Goal: Task Accomplishment & Management: Manage account settings

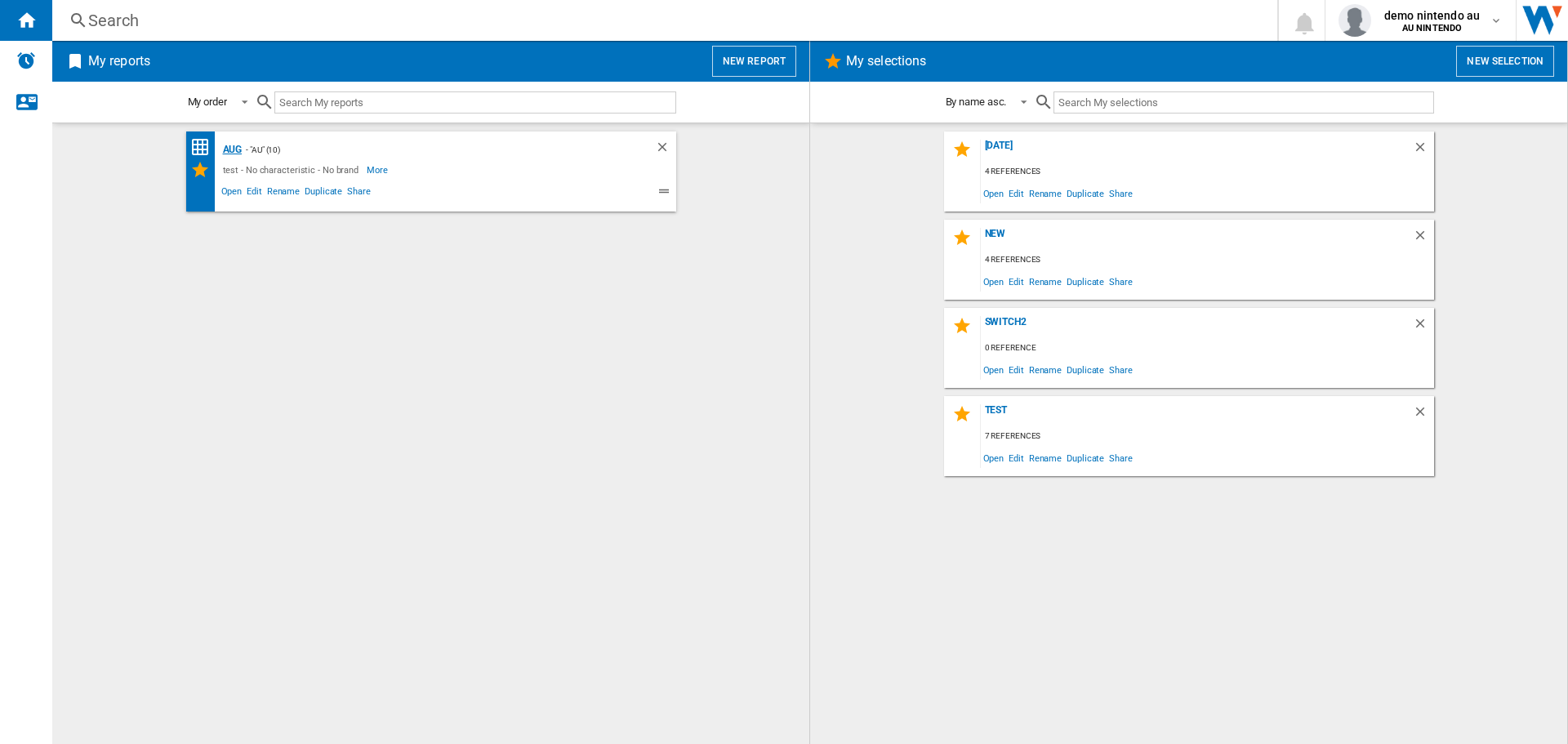
click at [224, 154] on div "Aug" at bounding box center [231, 149] width 24 height 20
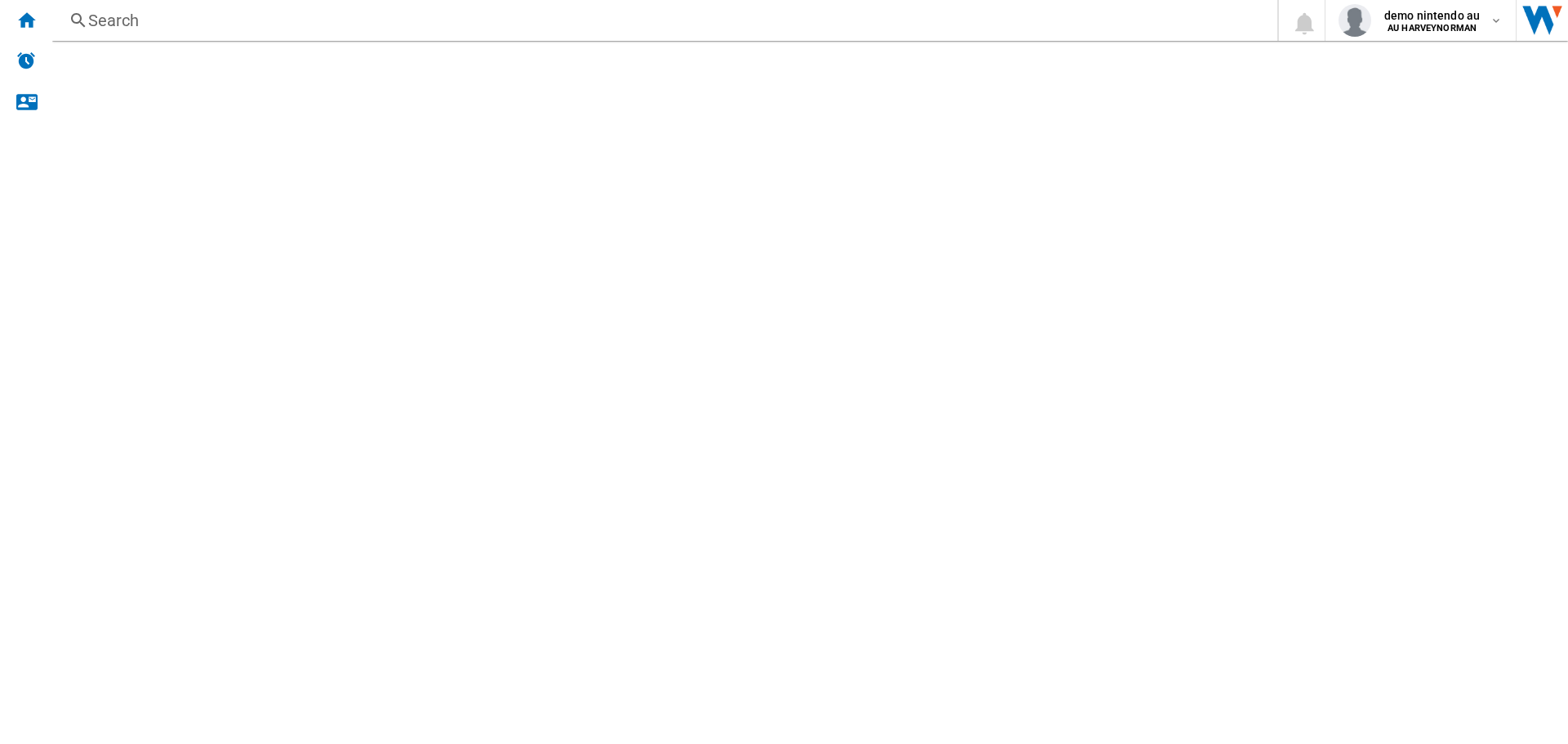
click at [224, 154] on div "Aug" at bounding box center [231, 149] width 24 height 20
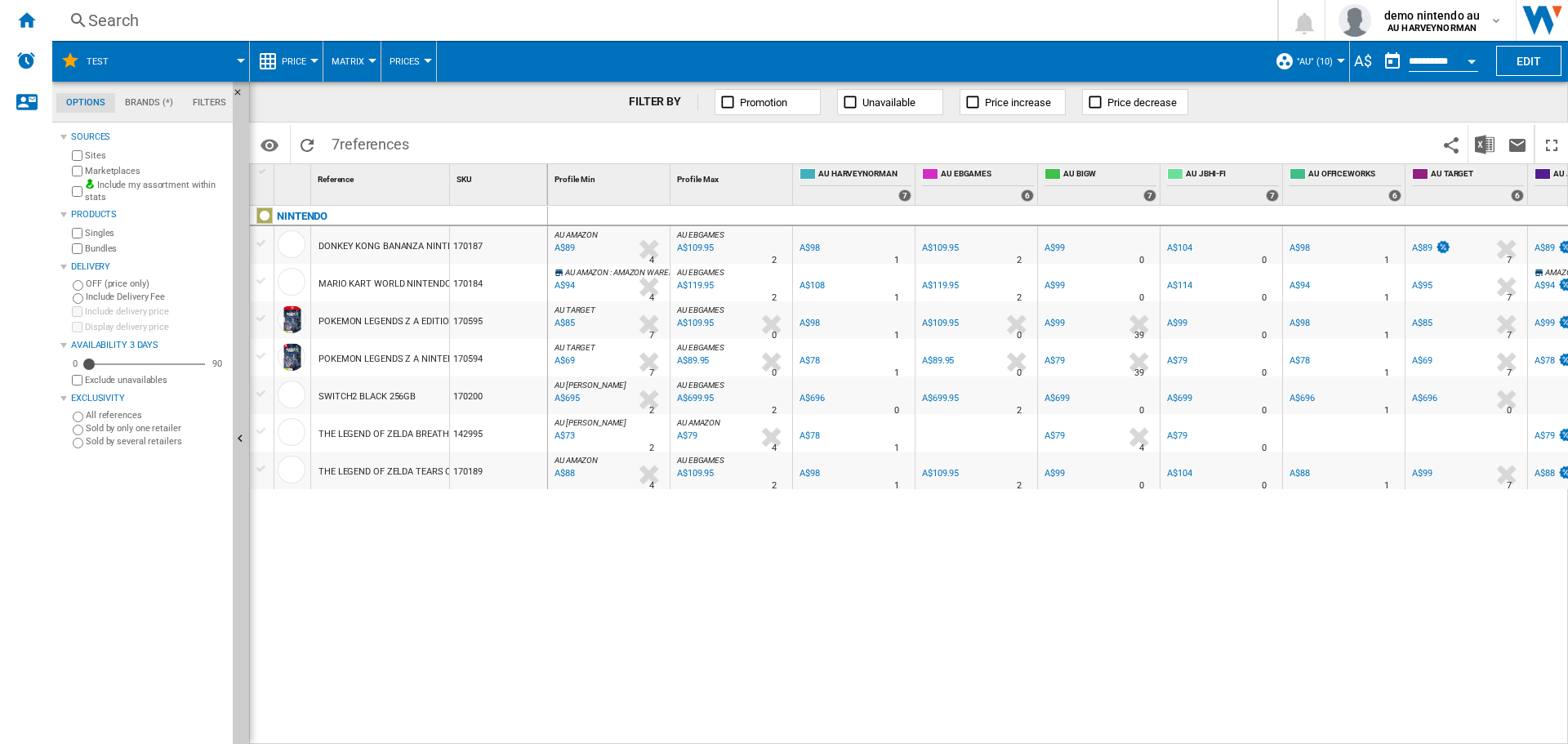
click at [1307, 62] on span ""AU" (10)" at bounding box center [1314, 62] width 36 height 11
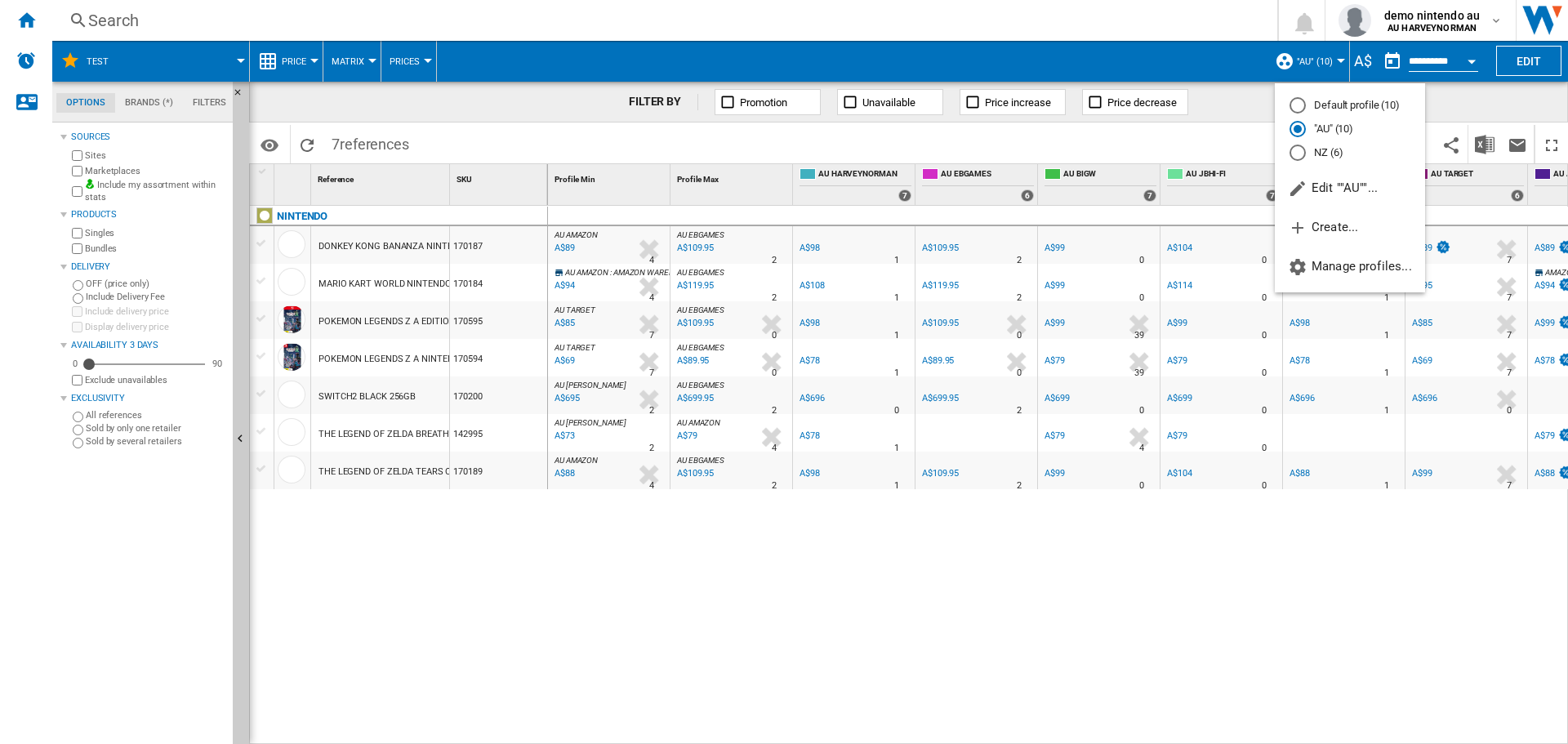
click at [1358, 53] on md-backdrop at bounding box center [784, 372] width 1568 height 744
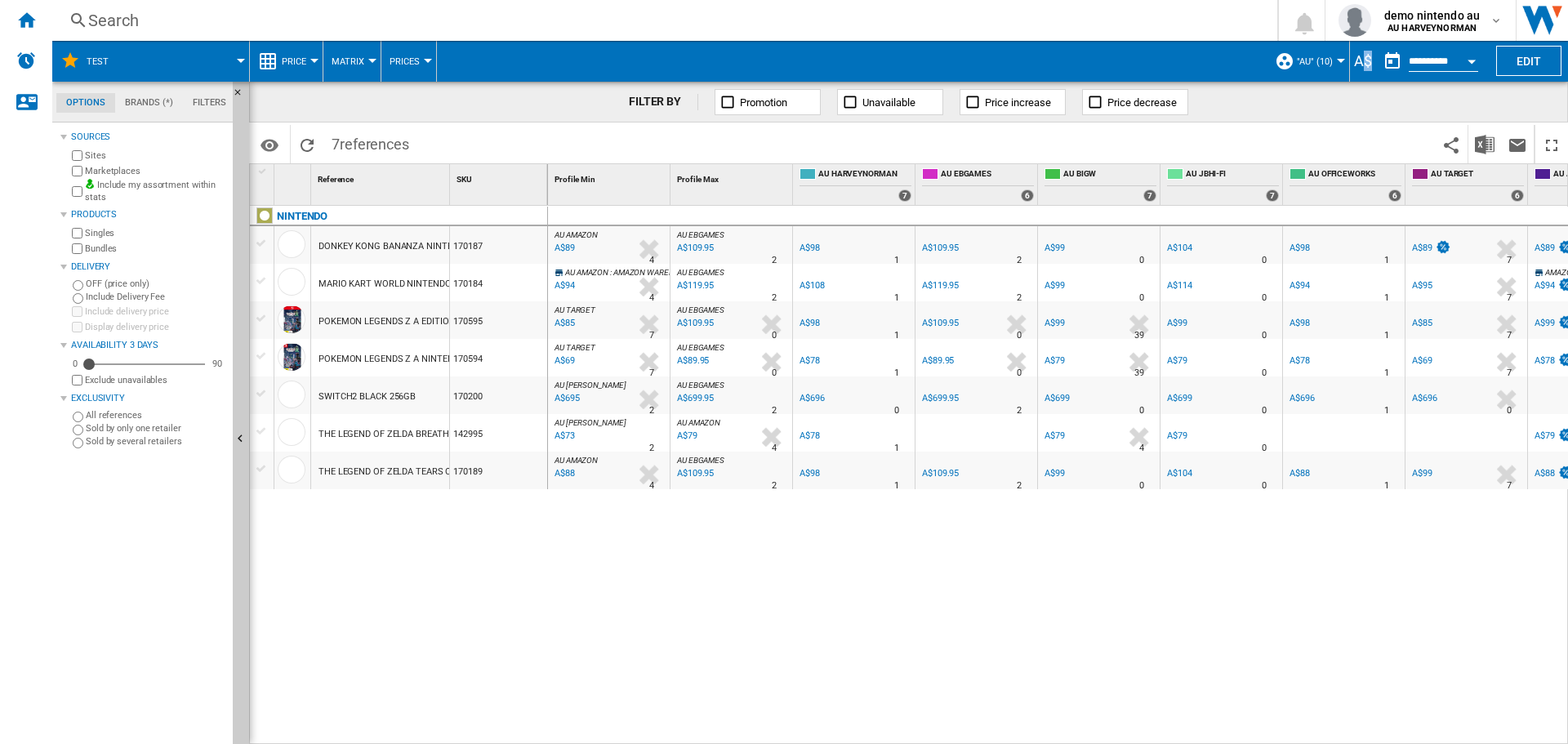
click at [1358, 53] on div "A$" at bounding box center [1362, 61] width 26 height 20
click at [1488, 30] on div "demo nintendo au AU HARVEYNORMAN" at bounding box center [1433, 20] width 112 height 26
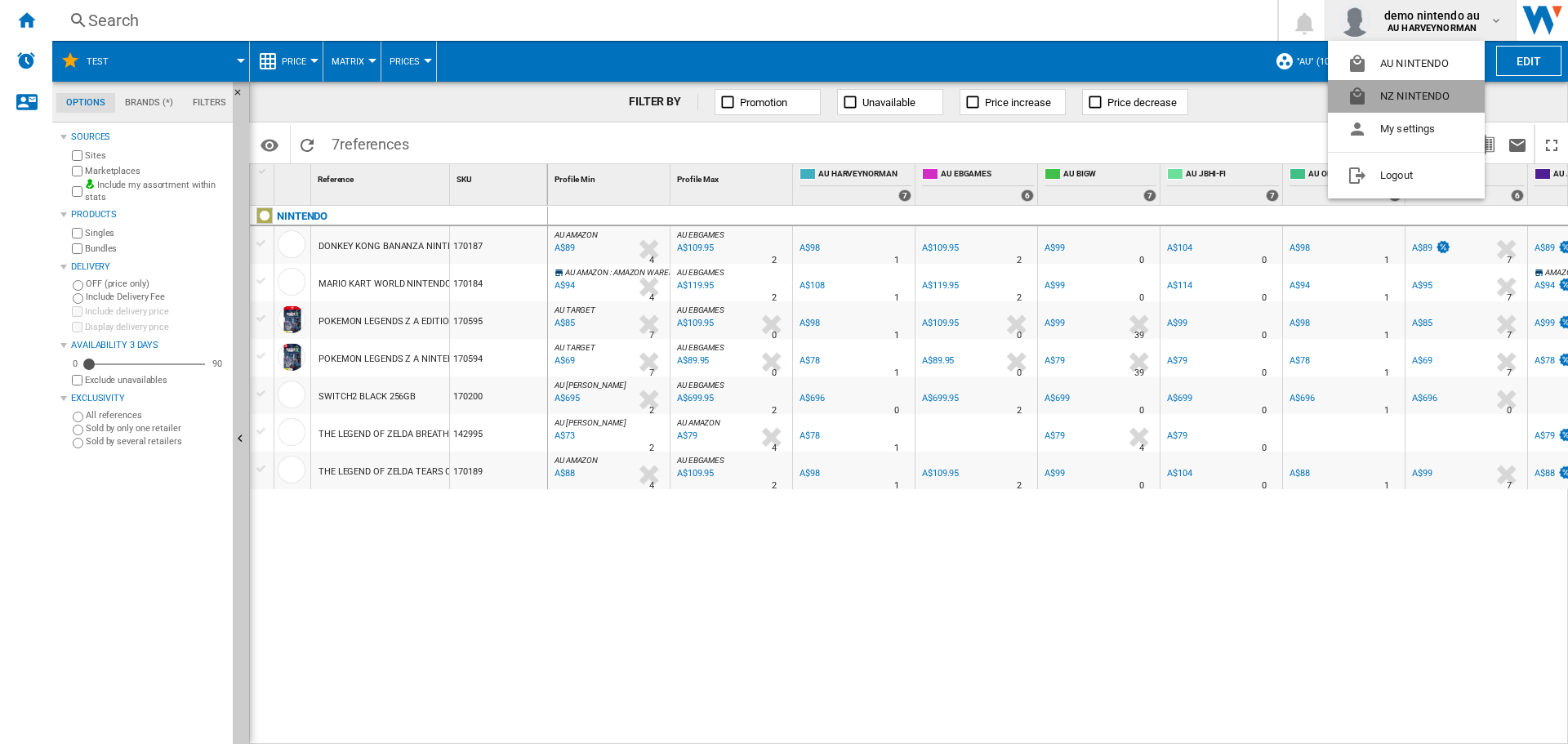
click at [1396, 97] on button "NZ NINTENDO" at bounding box center [1407, 96] width 157 height 32
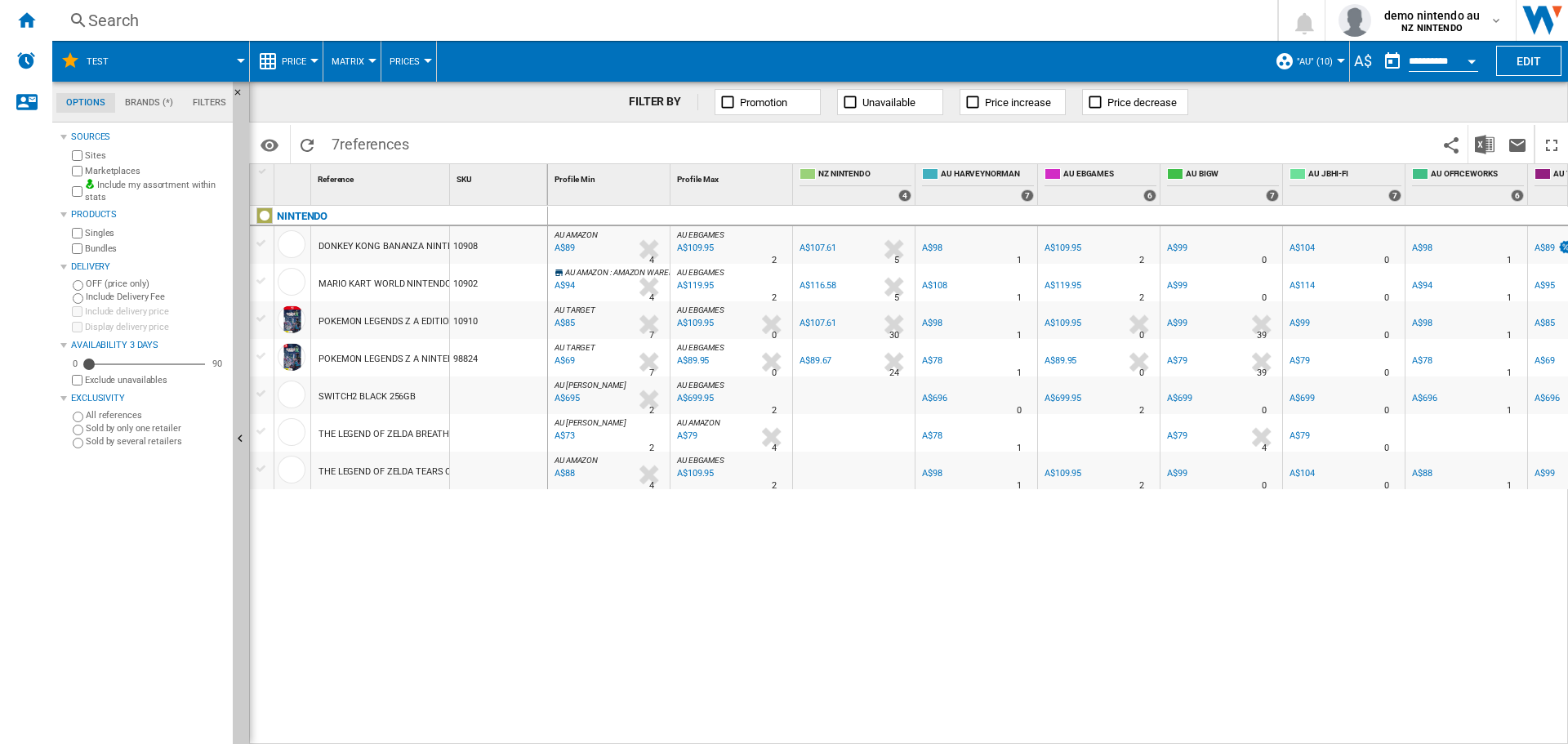
click at [1311, 58] on span ""AU" (10)" at bounding box center [1314, 62] width 36 height 11
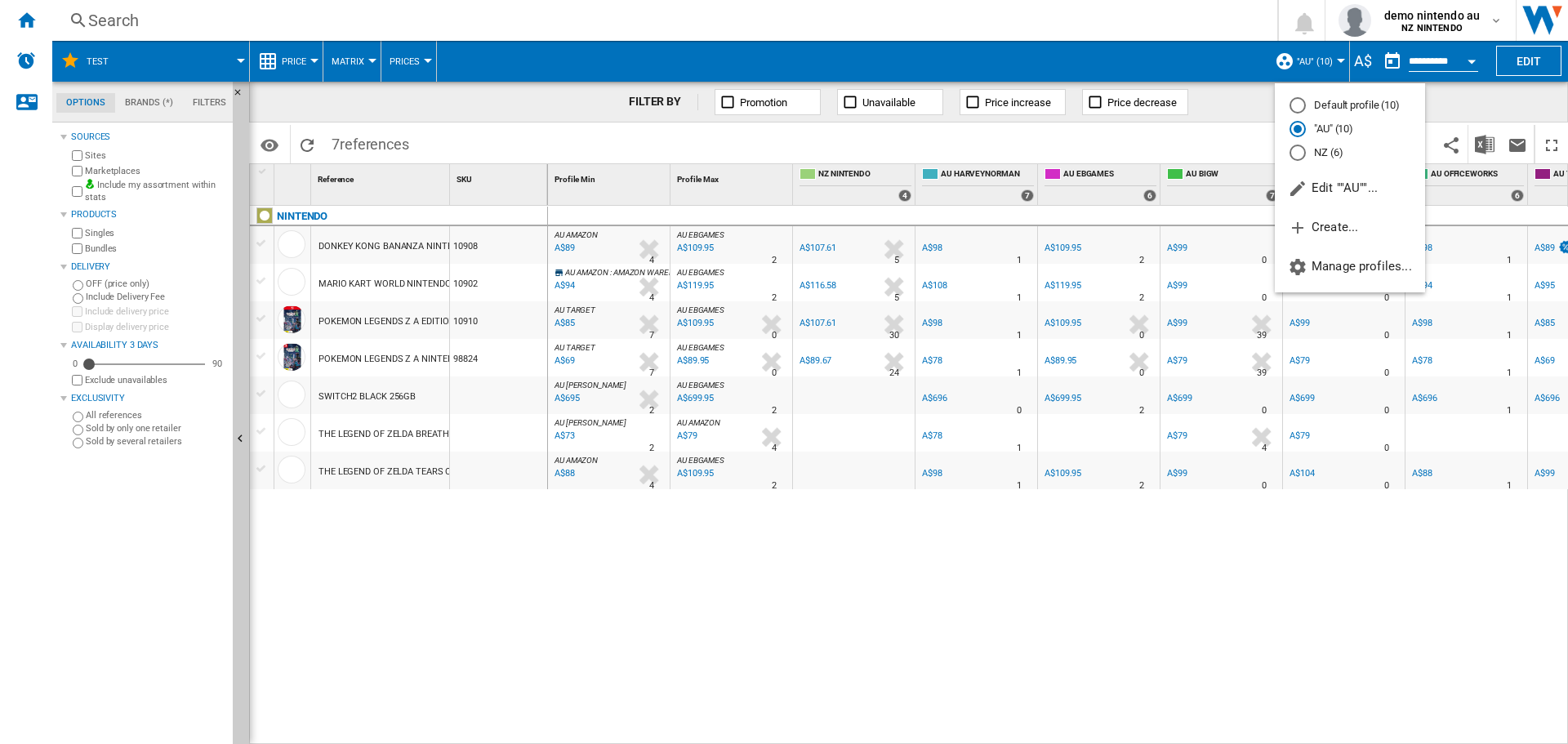
click at [1307, 151] on md-radio-button "NZ (6)" at bounding box center [1349, 152] width 121 height 16
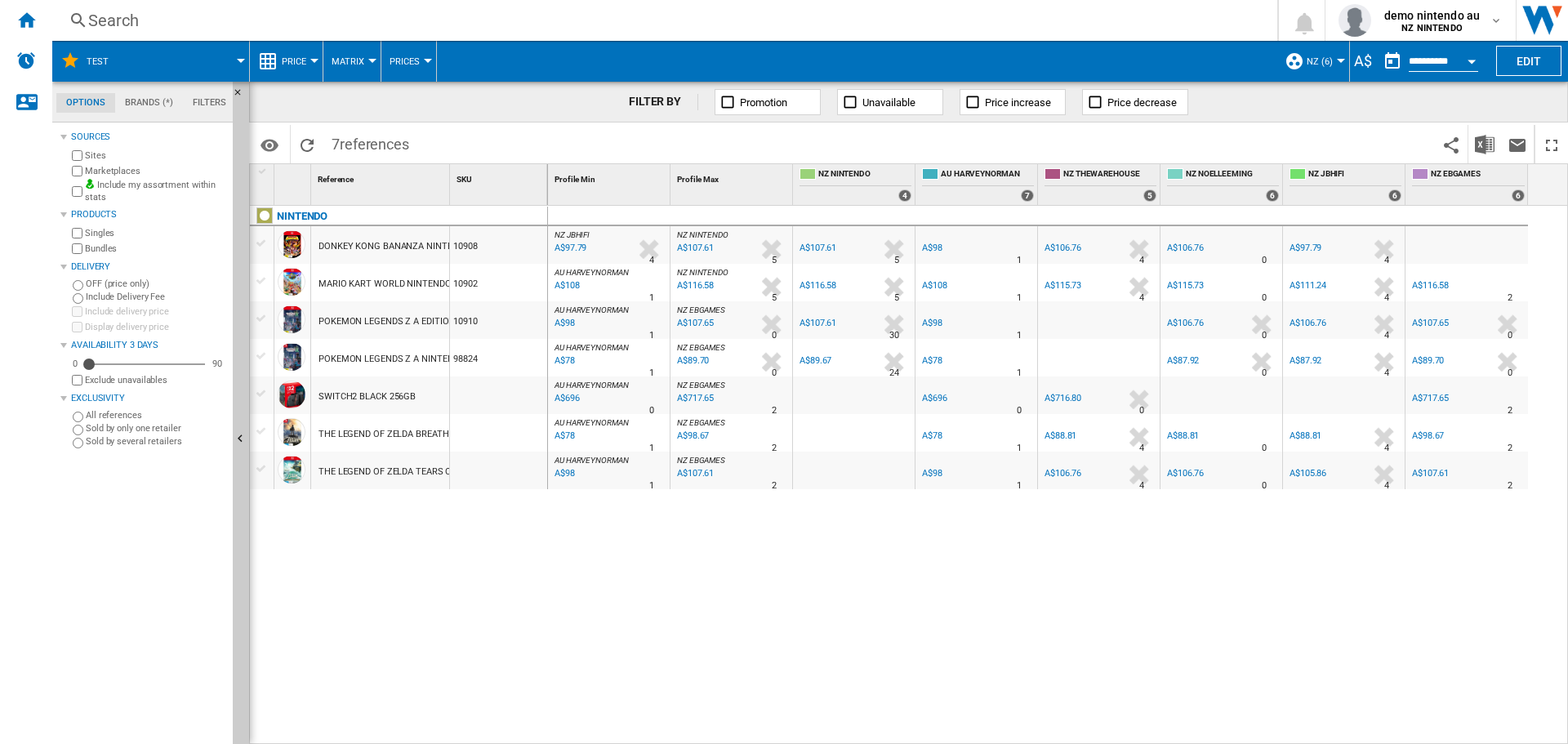
click at [429, 59] on div at bounding box center [427, 61] width 8 height 4
click at [1355, 61] on md-backdrop at bounding box center [784, 372] width 1568 height 744
click at [1355, 61] on div "A$" at bounding box center [1362, 61] width 26 height 20
click at [1499, 14] on md-icon "button" at bounding box center [1496, 20] width 13 height 13
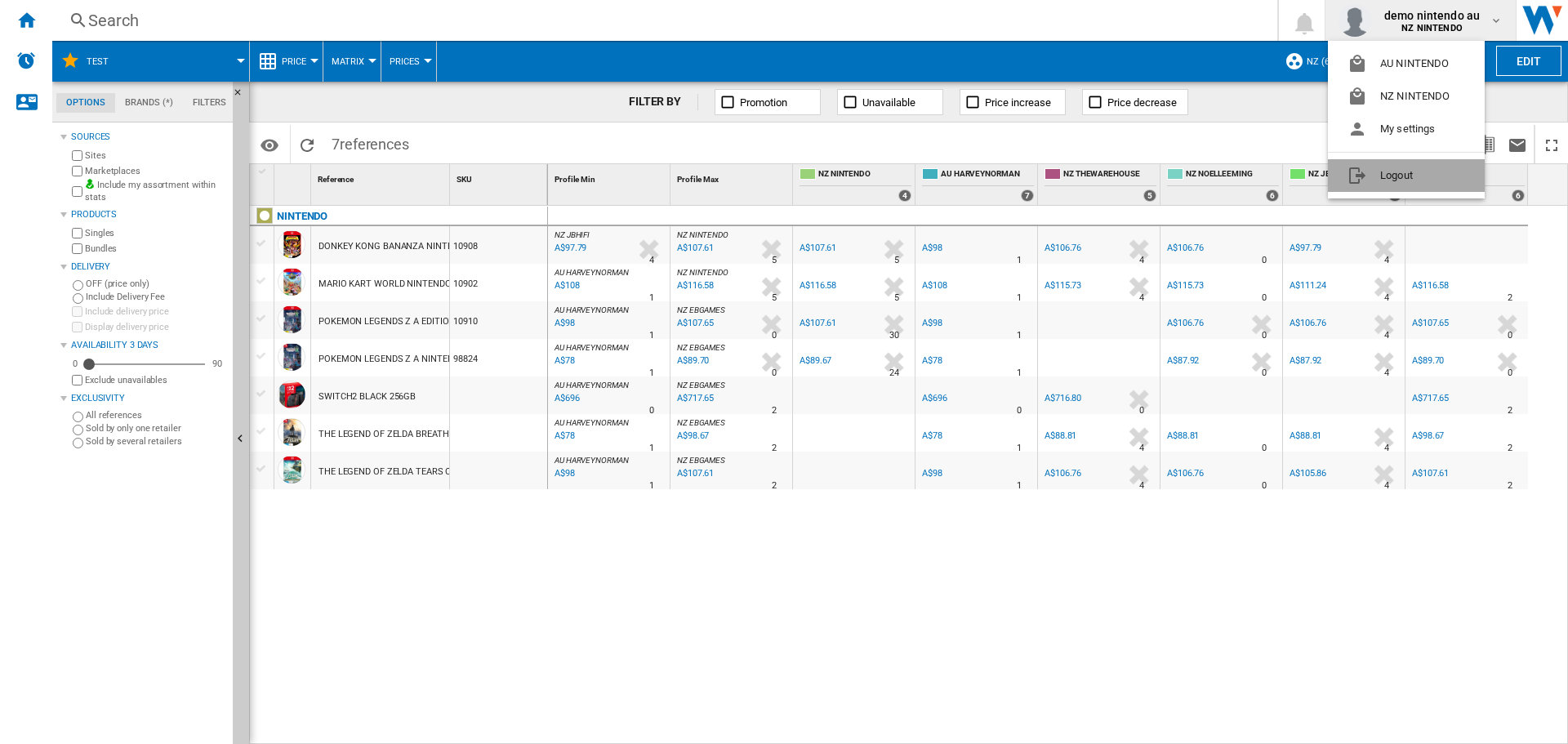
click at [1393, 179] on button "Logout" at bounding box center [1407, 175] width 157 height 32
